Goal: Task Accomplishment & Management: Manage account settings

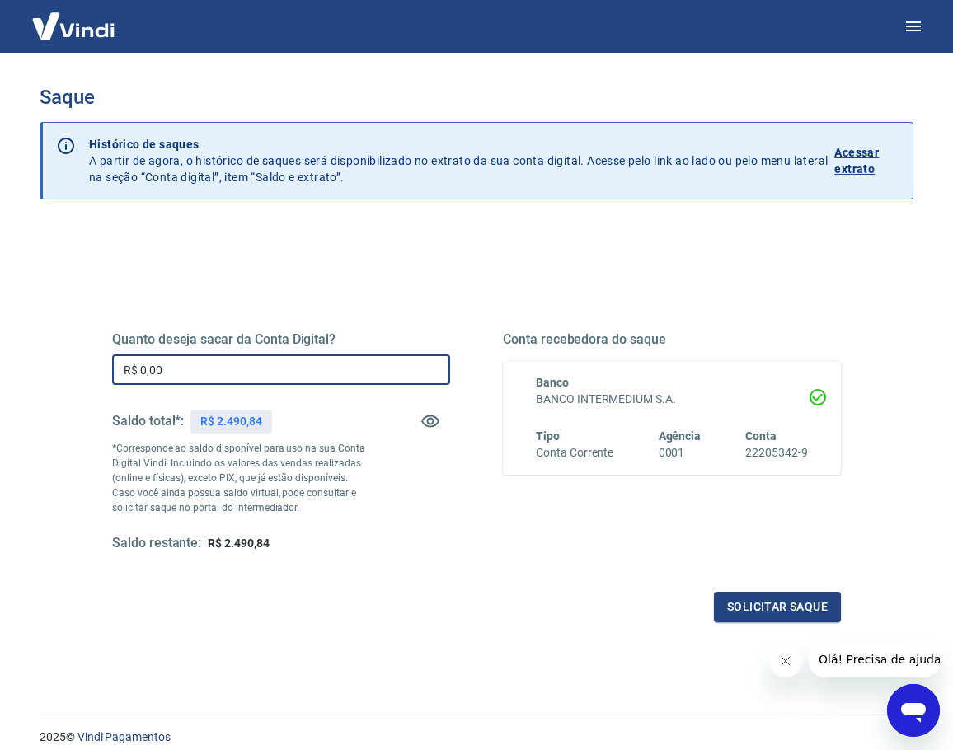
drag, startPoint x: 173, startPoint y: 376, endPoint x: 8, endPoint y: 379, distance: 165.0
click at [12, 379] on div "Saque Histórico de saques A partir de agora, o histórico de saques será disponi…" at bounding box center [476, 374] width 953 height 642
type input "R$ 2.490,84"
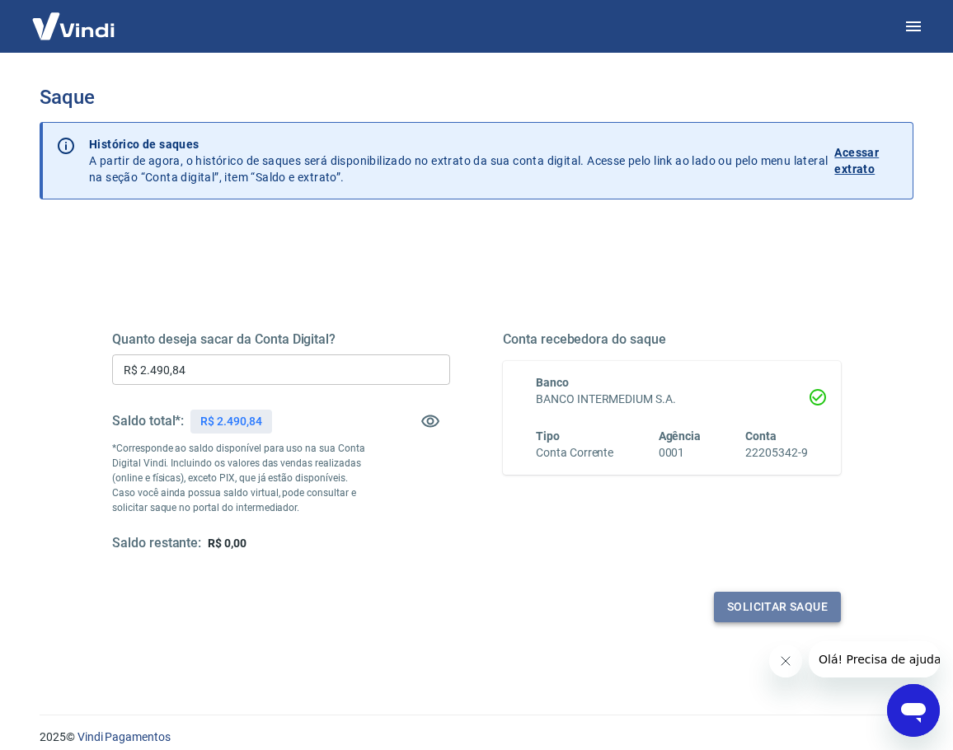
click at [787, 609] on button "Solicitar saque" at bounding box center [777, 607] width 127 height 31
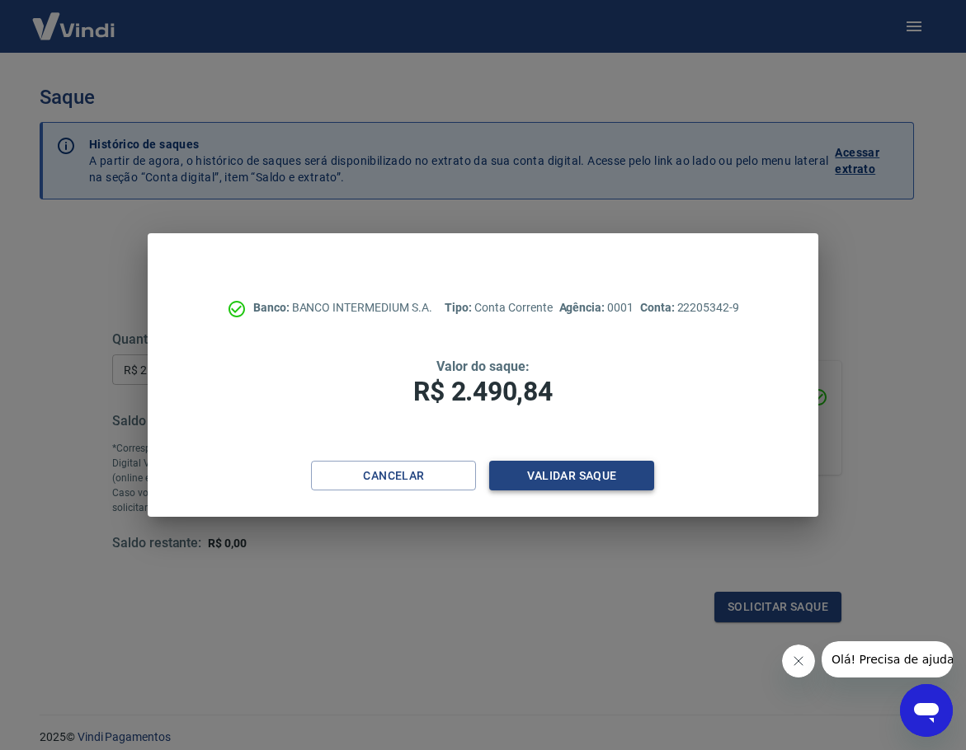
click at [596, 477] on button "Validar saque" at bounding box center [571, 476] width 165 height 31
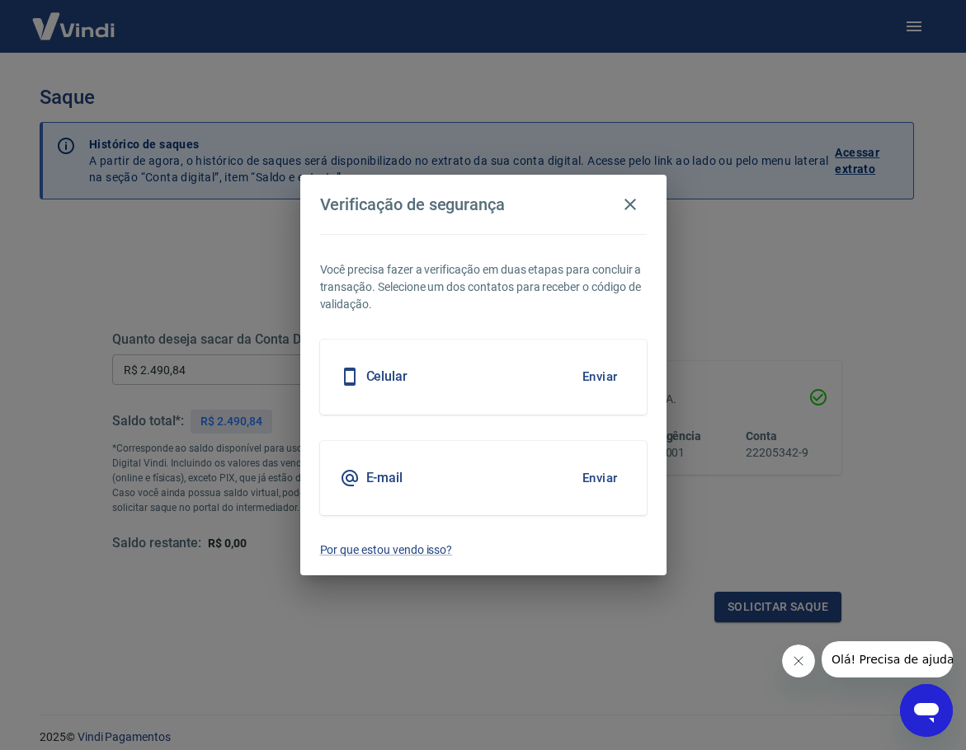
click at [453, 381] on div "Celular Enviar" at bounding box center [483, 377] width 327 height 74
click at [591, 376] on button "Enviar" at bounding box center [600, 377] width 54 height 35
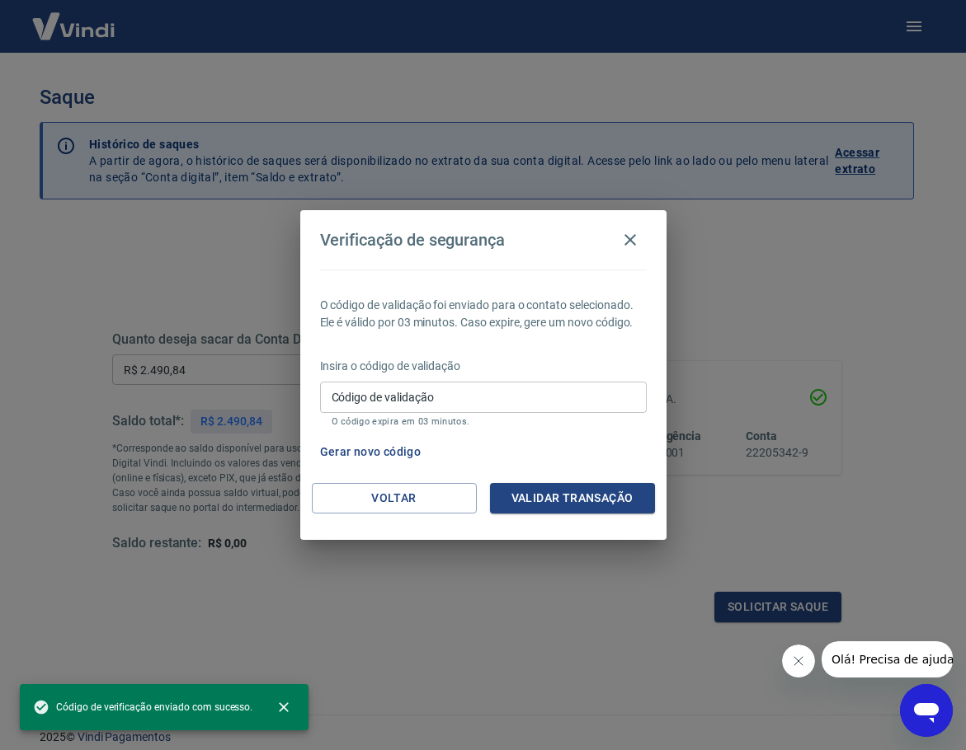
click at [543, 403] on input "Código de validação" at bounding box center [483, 397] width 327 height 31
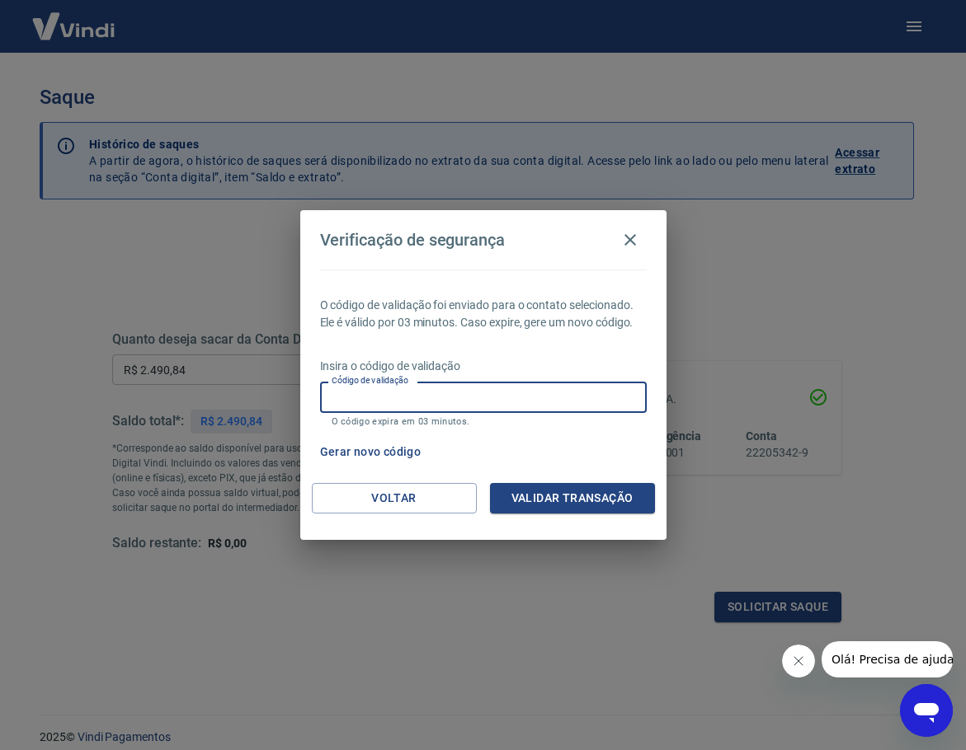
click at [378, 403] on div "Código de validação Código de validação O código expira em 03 minutos." at bounding box center [483, 404] width 327 height 45
type input "261317"
click at [565, 503] on button "Validar transação" at bounding box center [572, 498] width 165 height 31
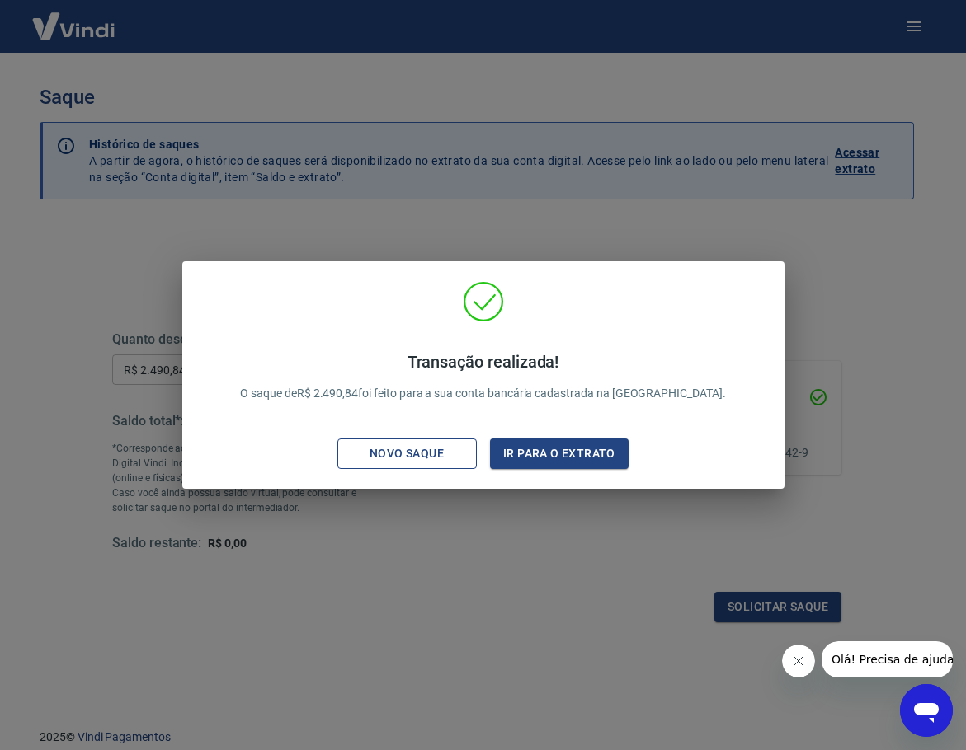
click at [376, 454] on div "Novo saque" at bounding box center [407, 454] width 114 height 21
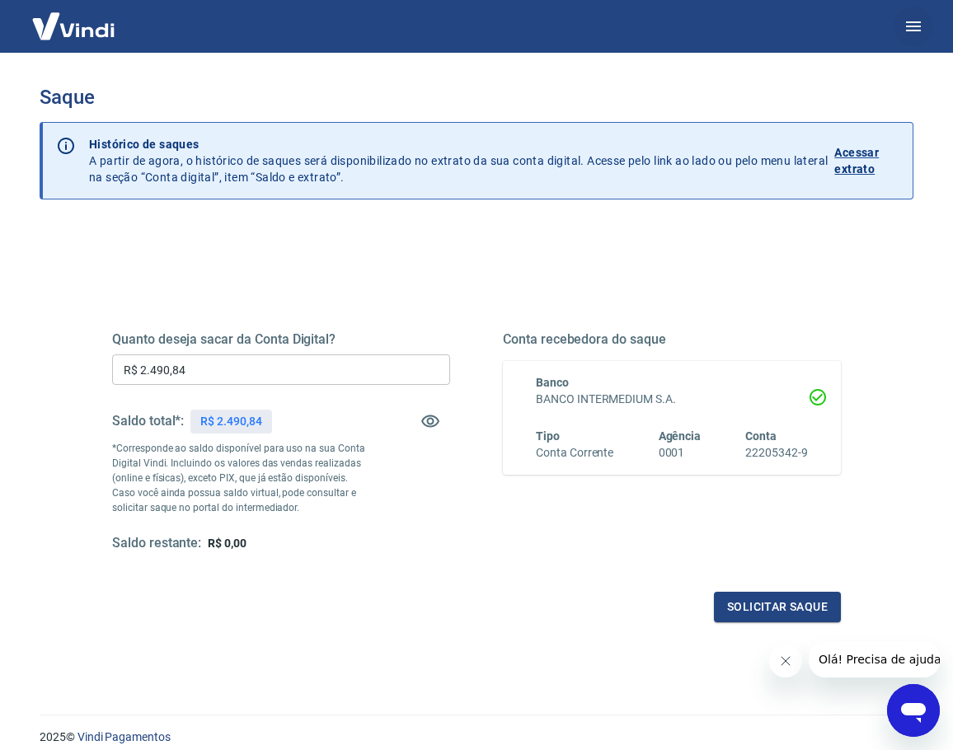
click at [917, 25] on icon "button" at bounding box center [914, 26] width 20 height 20
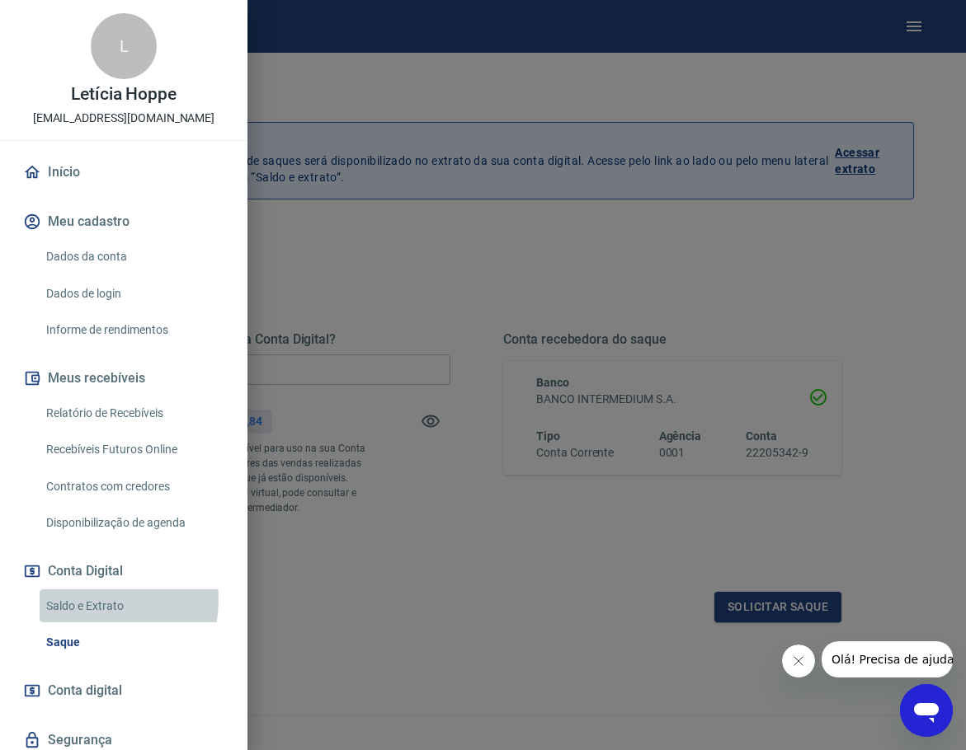
click at [93, 600] on link "Saldo e Extrato" at bounding box center [134, 607] width 188 height 34
